Goal: Task Accomplishment & Management: Use online tool/utility

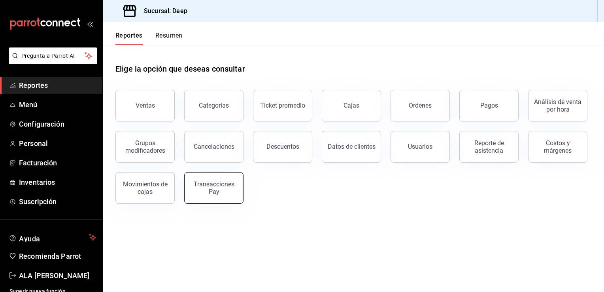
click at [233, 201] on button "Transacciones Pay" at bounding box center [213, 188] width 59 height 32
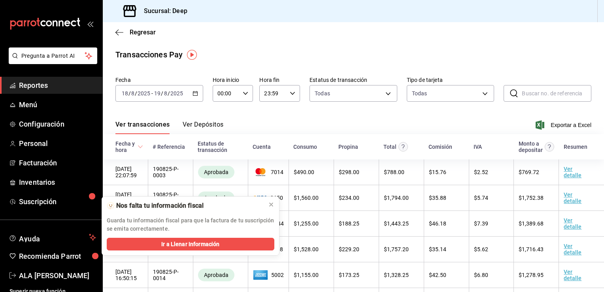
click at [148, 98] on div "[DATE] [DATE] - [DATE] [DATE]" at bounding box center [159, 93] width 88 height 17
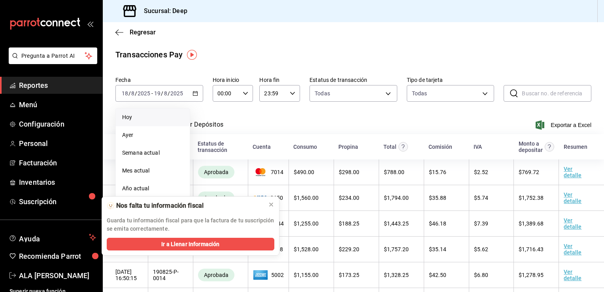
click at [134, 123] on li "Hoy" at bounding box center [153, 117] width 74 height 18
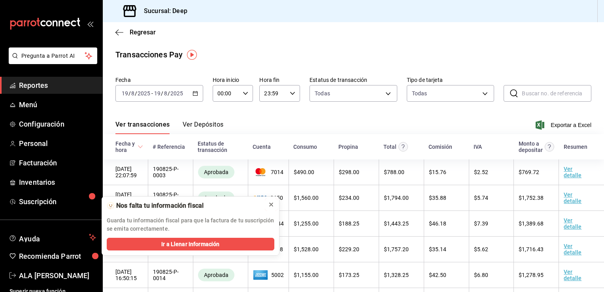
click at [271, 203] on icon at bounding box center [271, 204] width 6 height 6
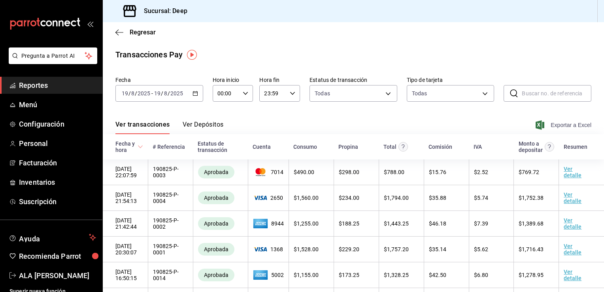
click at [560, 127] on span "Exportar a Excel" at bounding box center [564, 124] width 54 height 9
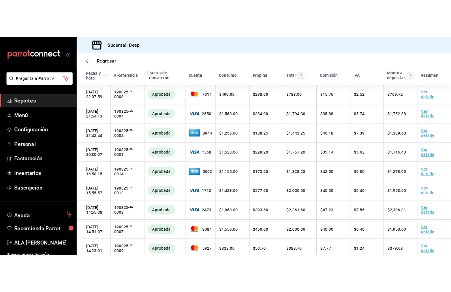
scroll to position [121, 0]
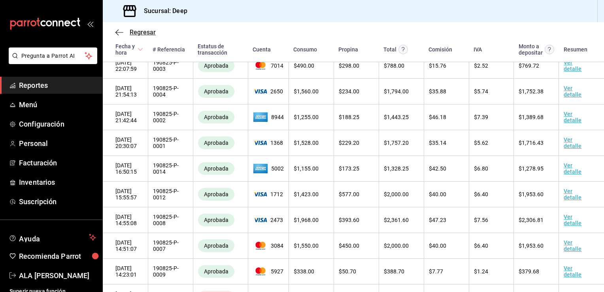
click at [137, 34] on span "Regresar" at bounding box center [143, 32] width 26 height 8
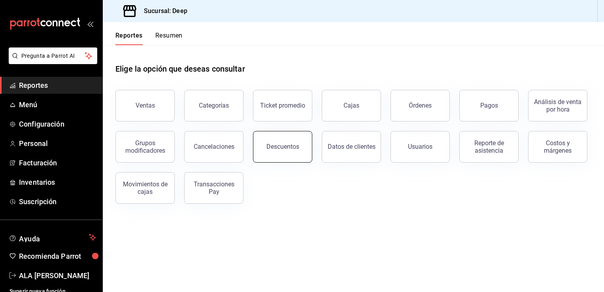
click at [294, 153] on button "Descuentos" at bounding box center [282, 147] width 59 height 32
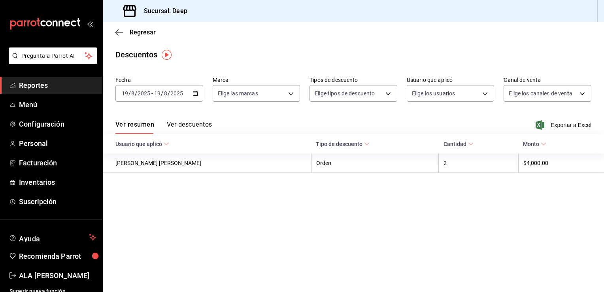
click at [194, 122] on button "Ver descuentos" at bounding box center [189, 127] width 45 height 13
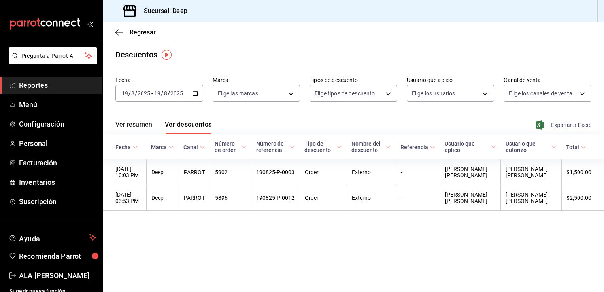
click at [564, 123] on span "Exportar a Excel" at bounding box center [564, 124] width 54 height 9
click at [201, 127] on button "Ver descuentos" at bounding box center [188, 127] width 47 height 13
click at [558, 126] on span "Exportar a Excel" at bounding box center [564, 124] width 54 height 9
click at [114, 32] on div "Regresar" at bounding box center [353, 32] width 501 height 20
click at [130, 34] on span "Regresar" at bounding box center [143, 32] width 26 height 8
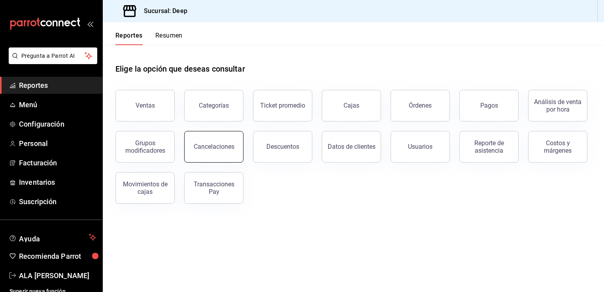
click at [237, 140] on button "Cancelaciones" at bounding box center [213, 147] width 59 height 32
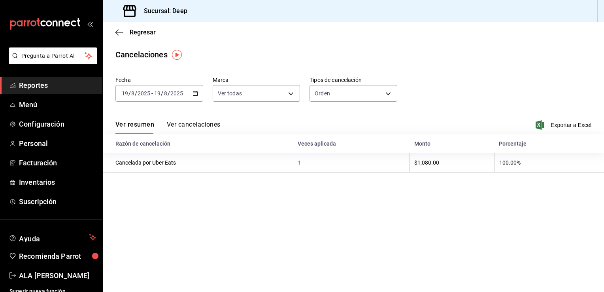
click at [209, 127] on button "Ver cancelaciones" at bounding box center [194, 127] width 54 height 13
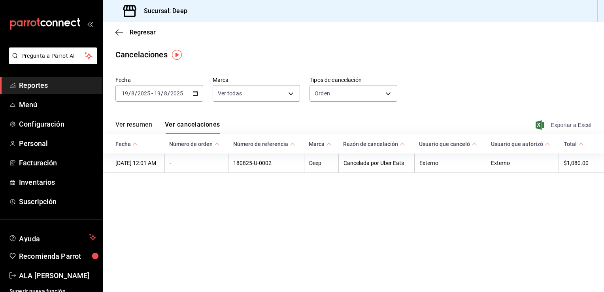
click at [572, 126] on span "Exportar a Excel" at bounding box center [564, 124] width 54 height 9
